Goal: Task Accomplishment & Management: Use online tool/utility

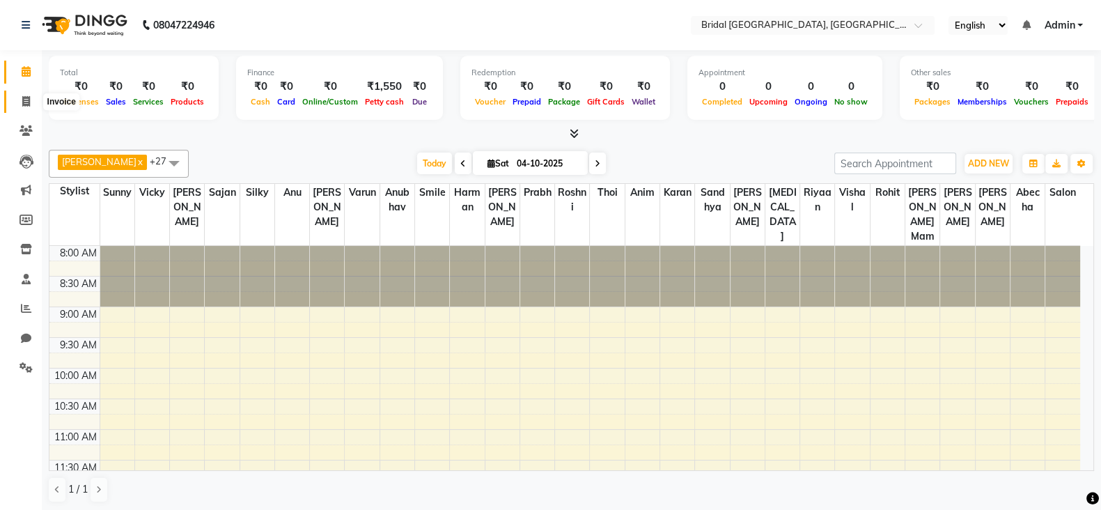
click at [23, 97] on icon at bounding box center [26, 101] width 8 height 10
select select "8752"
select select "service"
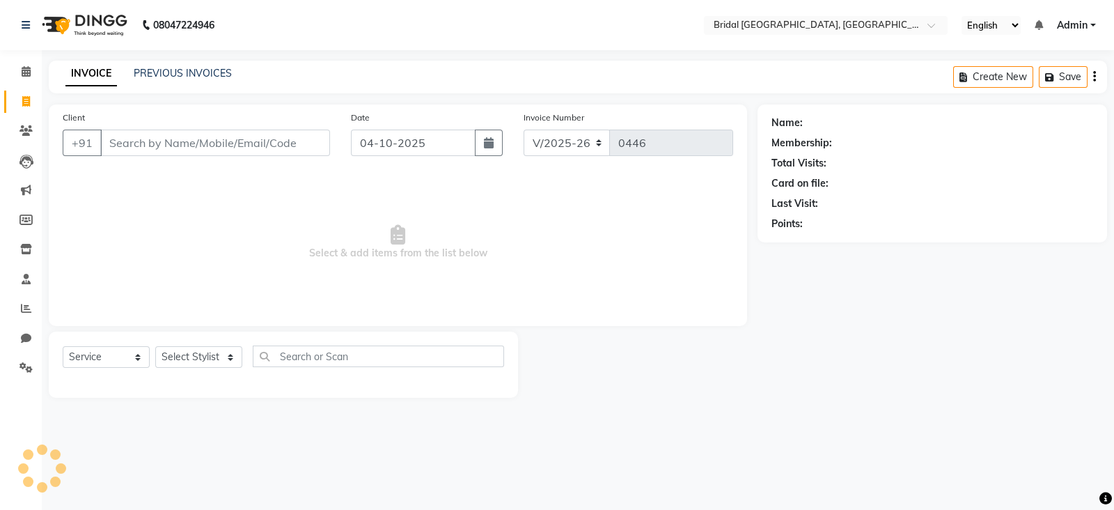
click at [212, 141] on input "Client" at bounding box center [215, 142] width 230 height 26
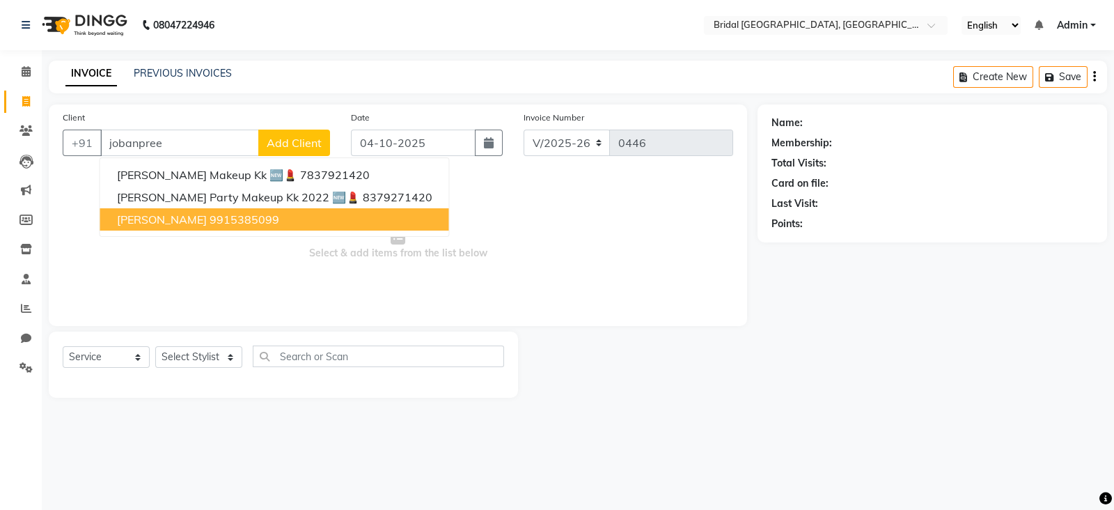
click at [236, 225] on ngb-highlight "9915385099" at bounding box center [245, 219] width 70 height 14
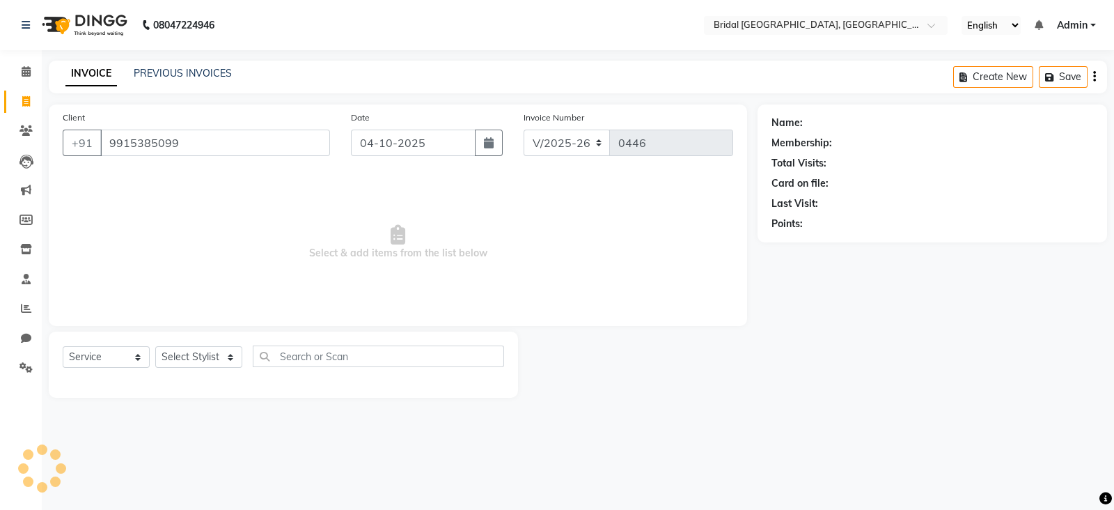
type input "9915385099"
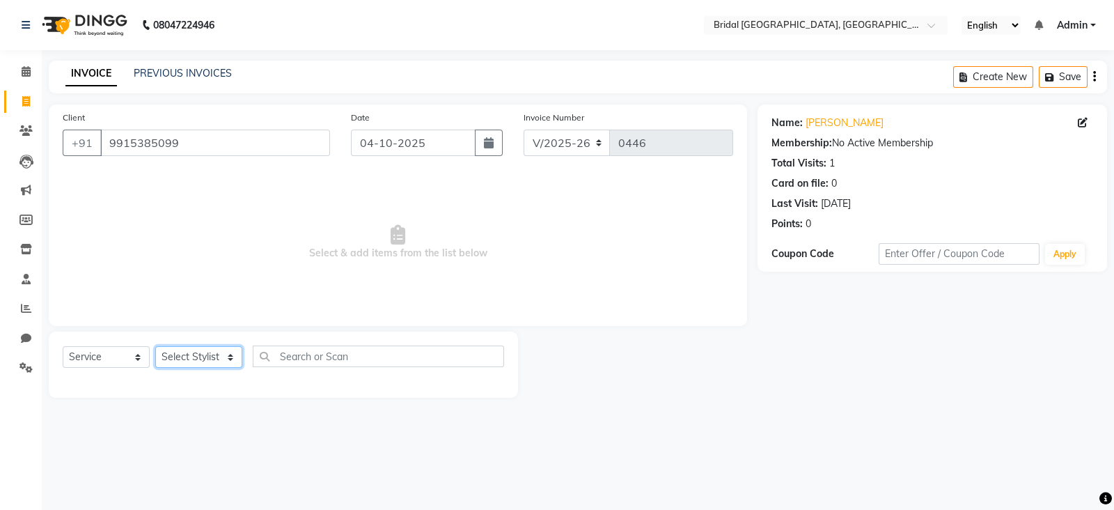
click at [187, 354] on select "Select Stylist [PERSON_NAME] Abecha Anim [PERSON_NAME] [PERSON_NAME] [PERSON_NA…" at bounding box center [198, 357] width 87 height 22
select select "90146"
click at [155, 347] on select "Select Stylist [PERSON_NAME] Abecha Anim [PERSON_NAME] [PERSON_NAME] [PERSON_NA…" at bounding box center [198, 357] width 87 height 22
